Goal: Task Accomplishment & Management: Use online tool/utility

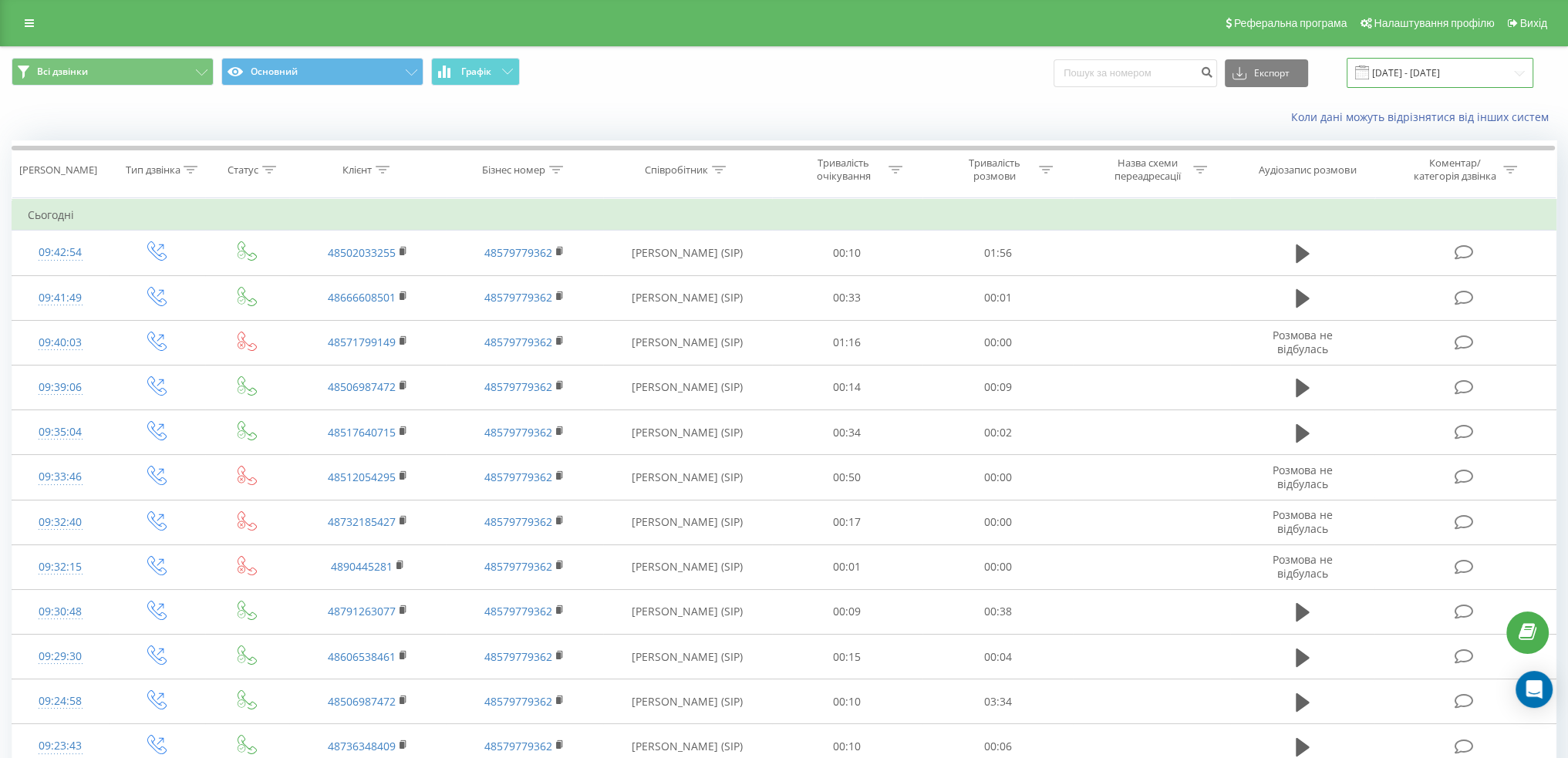
click at [1438, 77] on input "[DATE] - [DATE]" at bounding box center [1439, 73] width 187 height 30
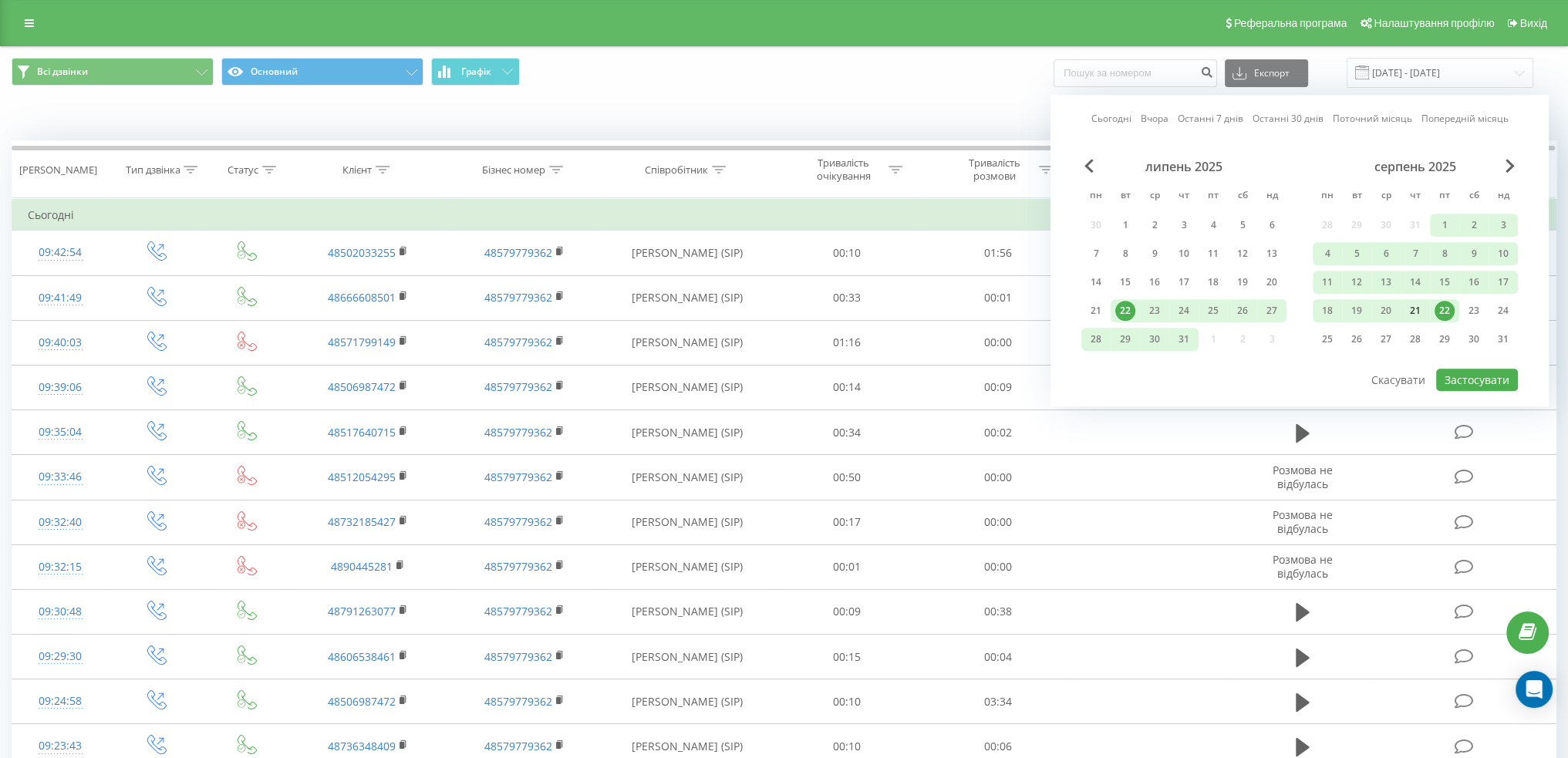
click at [1410, 306] on div "21" at bounding box center [1415, 310] width 20 height 20
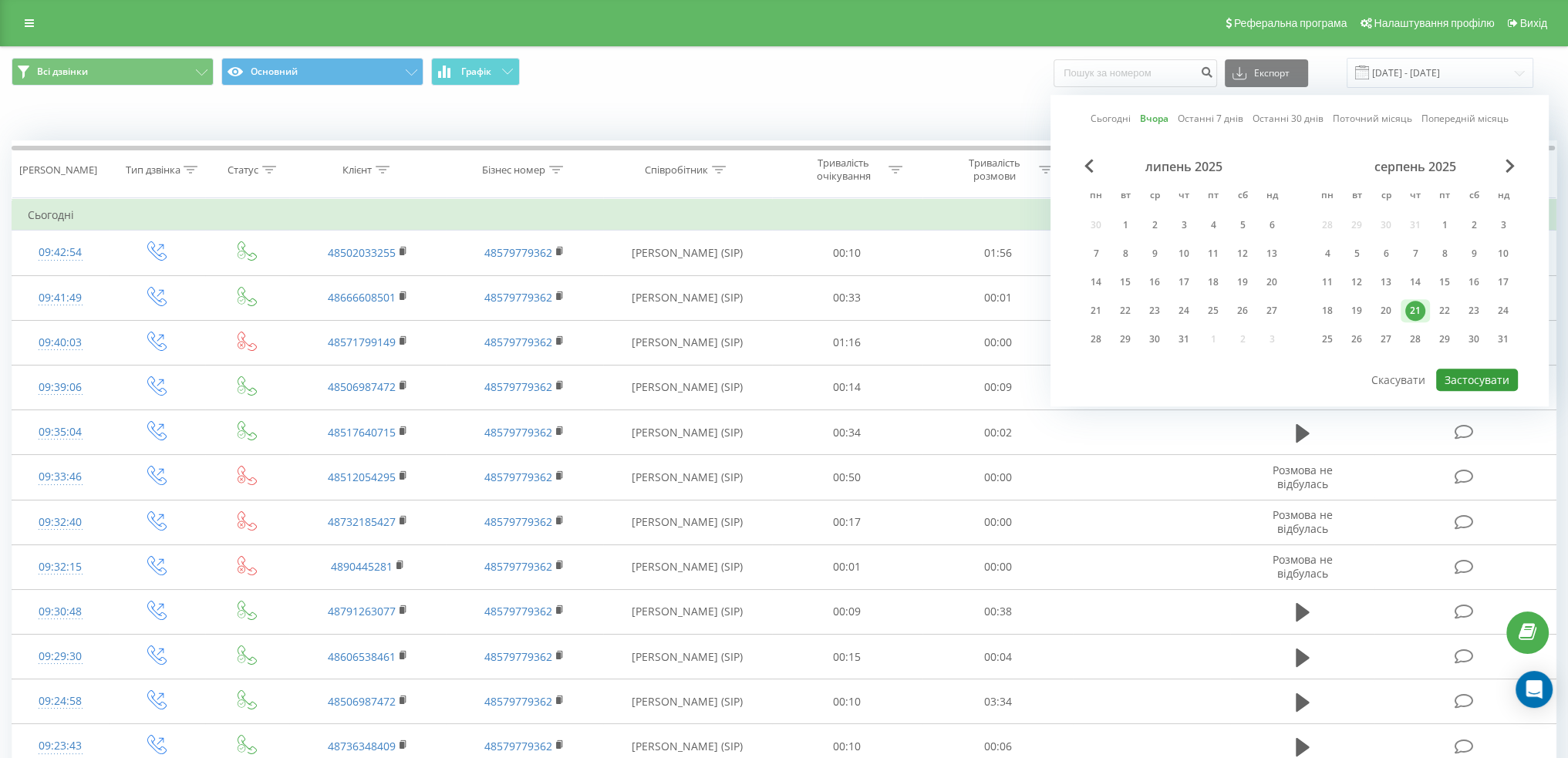
click at [1478, 375] on button "Застосувати" at bounding box center [1477, 379] width 82 height 22
type input "[DATE] - [DATE]"
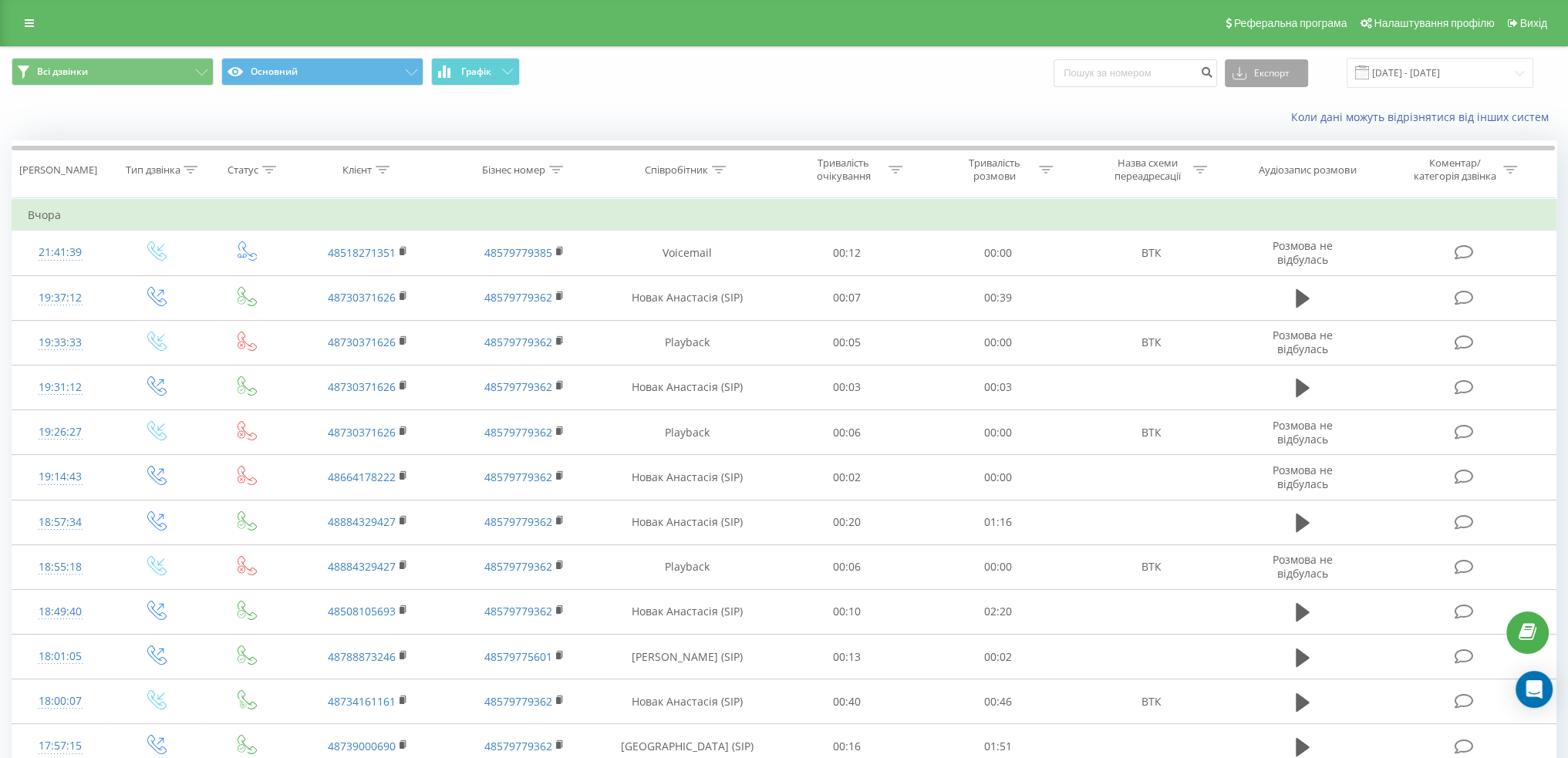
click at [1265, 67] on button "Експорт" at bounding box center [1266, 73] width 83 height 28
click at [1275, 159] on div ".xlsx" at bounding box center [1266, 157] width 82 height 28
